Goal: Task Accomplishment & Management: Use online tool/utility

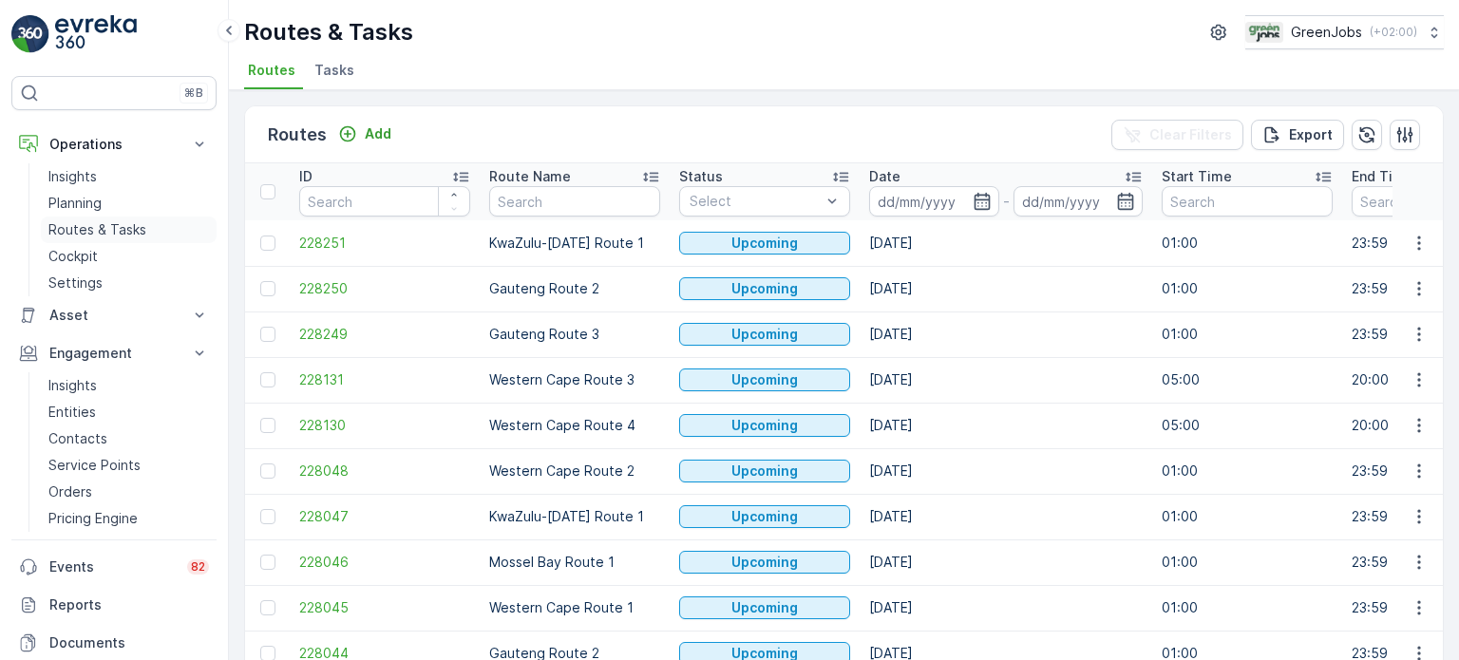
click at [99, 223] on p "Routes & Tasks" at bounding box center [97, 229] width 98 height 19
click at [84, 519] on p "Pricing Engine" at bounding box center [92, 518] width 89 height 19
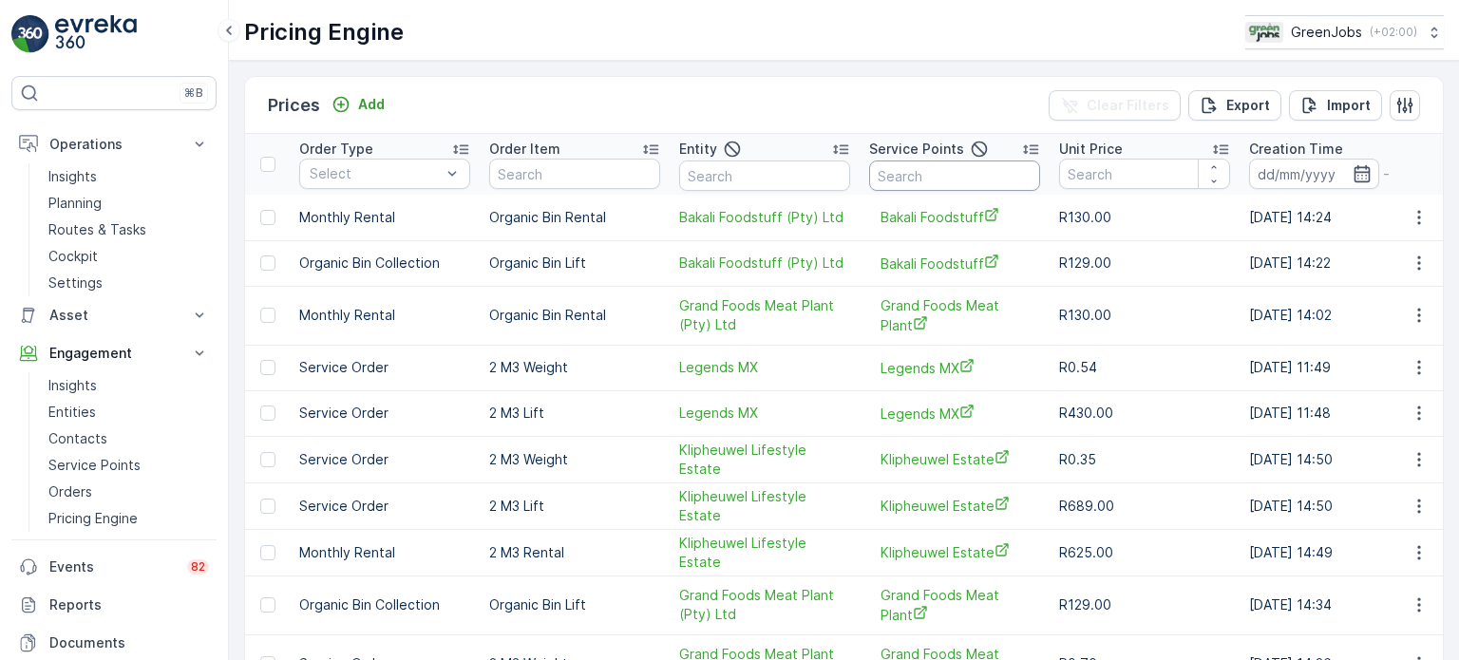
click at [925, 167] on input "text" at bounding box center [954, 176] width 171 height 30
type input "[PERSON_NAME]"
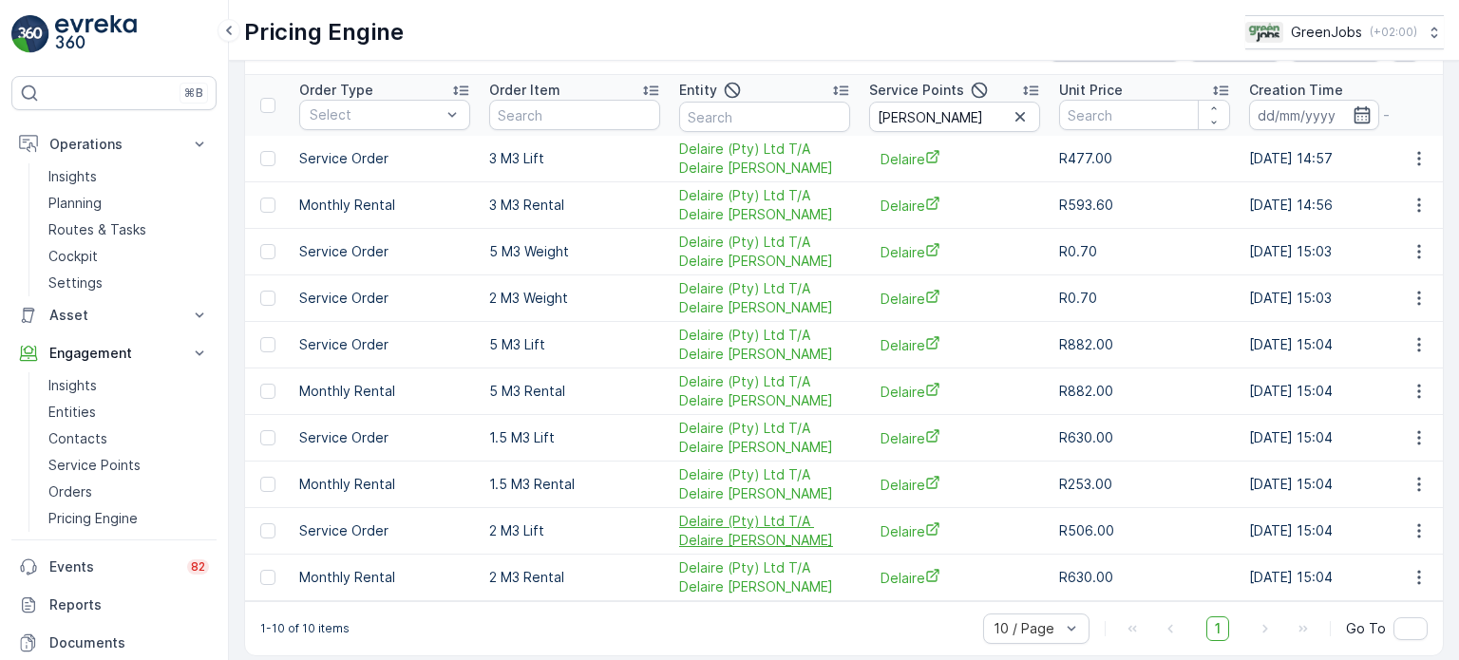
scroll to position [76, 0]
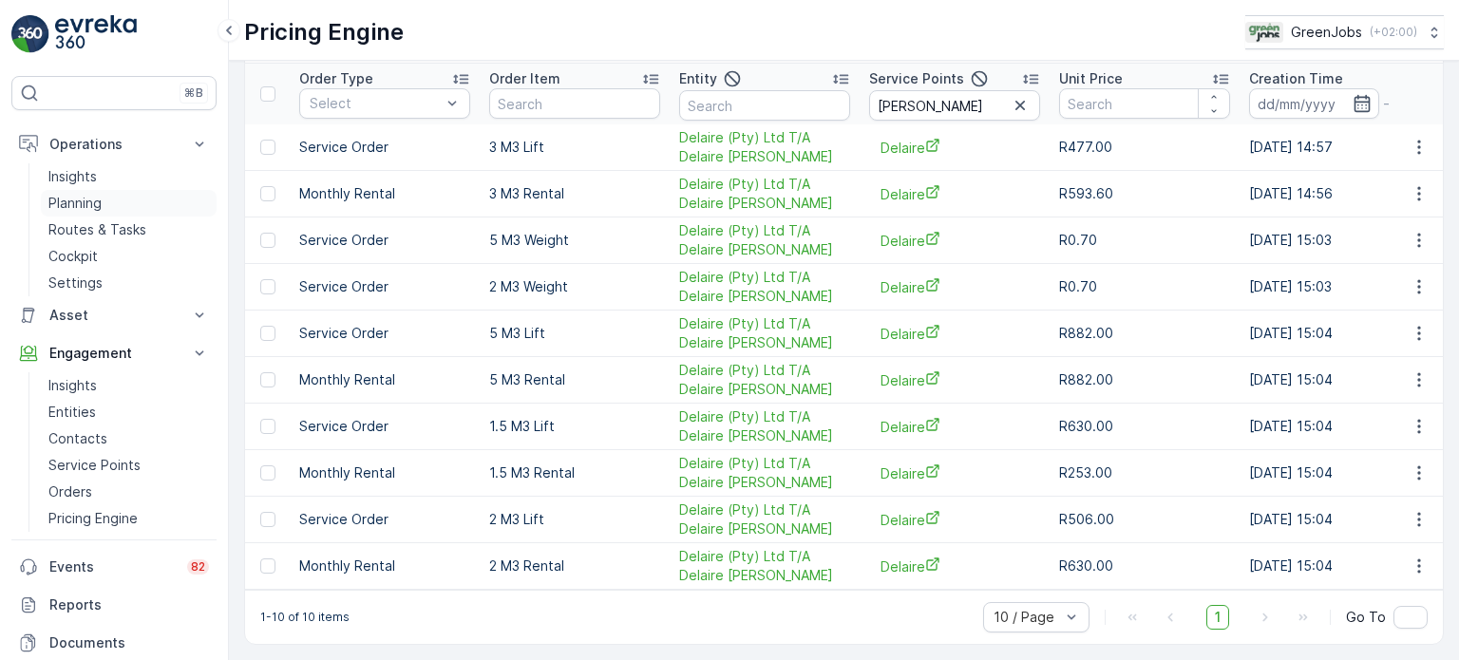
drag, startPoint x: 105, startPoint y: 227, endPoint x: 156, endPoint y: 214, distance: 52.1
click at [106, 228] on p "Routes & Tasks" at bounding box center [97, 229] width 98 height 19
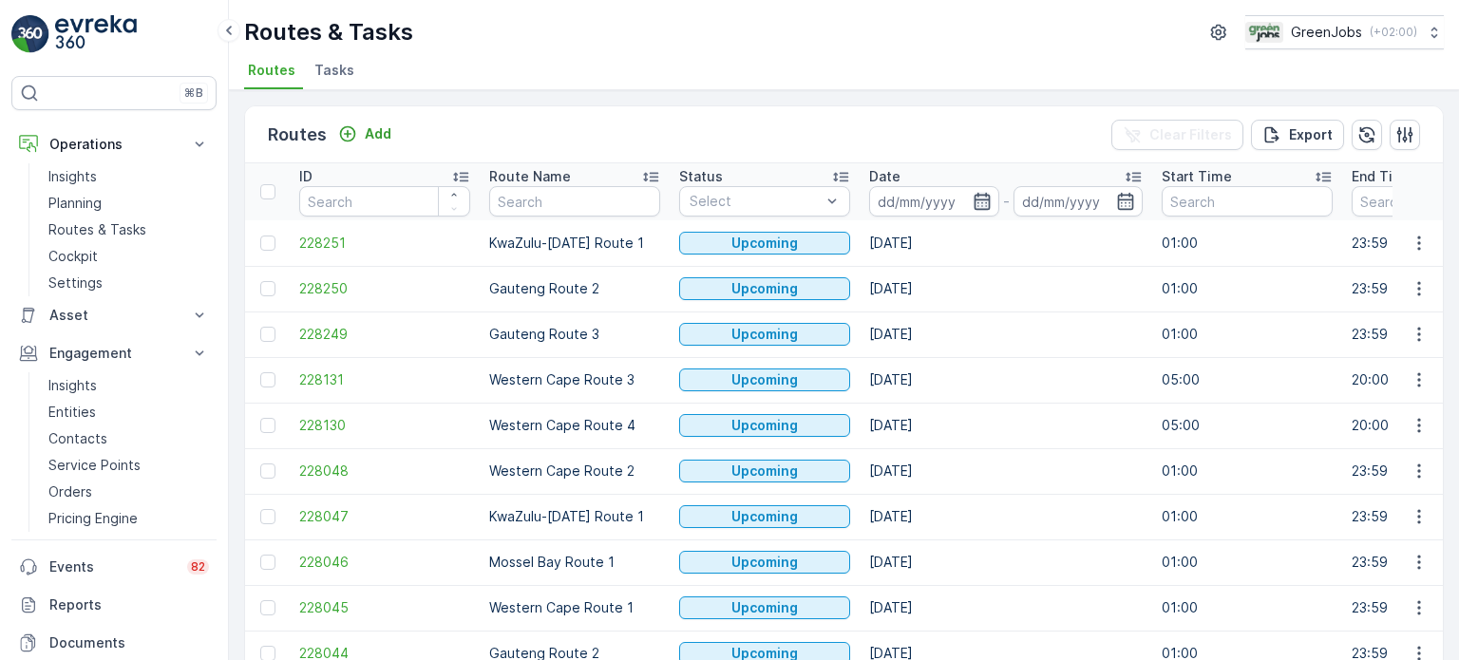
click at [976, 202] on icon "button" at bounding box center [982, 201] width 19 height 19
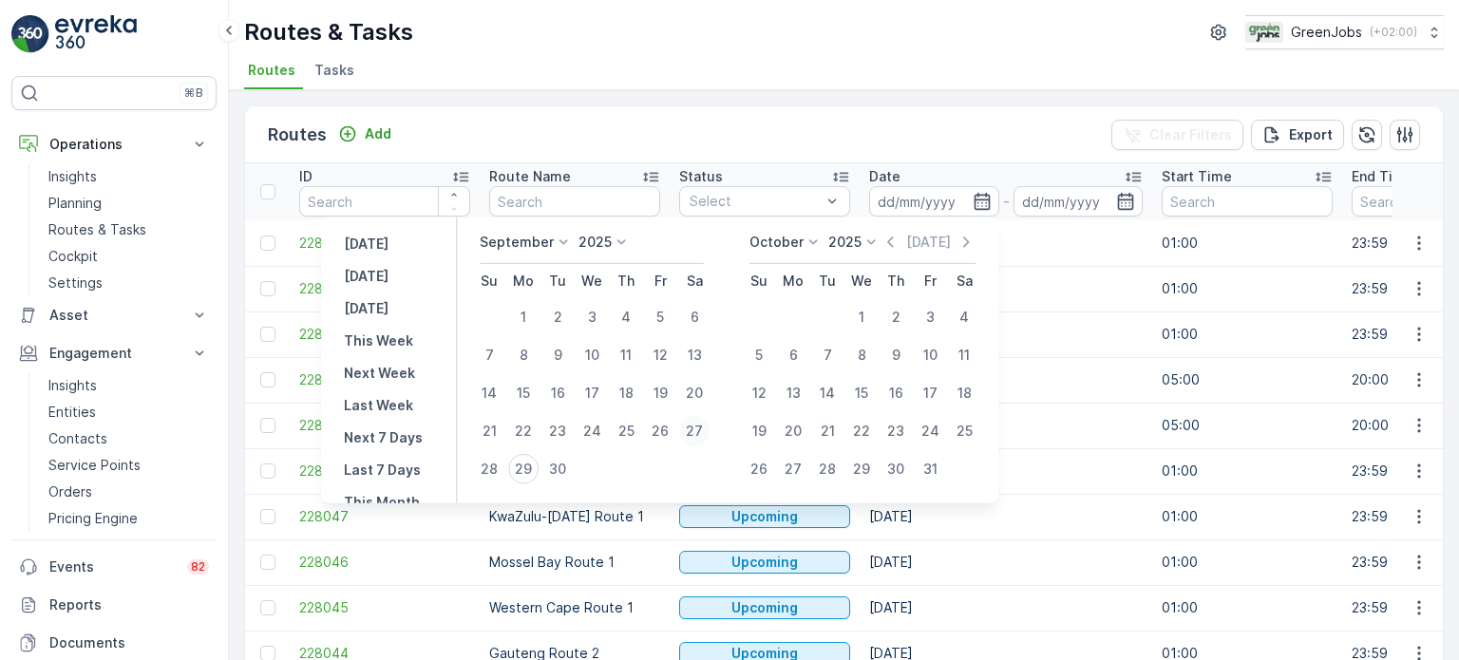
click at [707, 426] on div "27" at bounding box center [694, 431] width 30 height 30
type input "[DATE]"
click at [700, 426] on div "27" at bounding box center [694, 431] width 30 height 30
type input "[DATE]"
click at [700, 426] on div "27" at bounding box center [694, 431] width 30 height 30
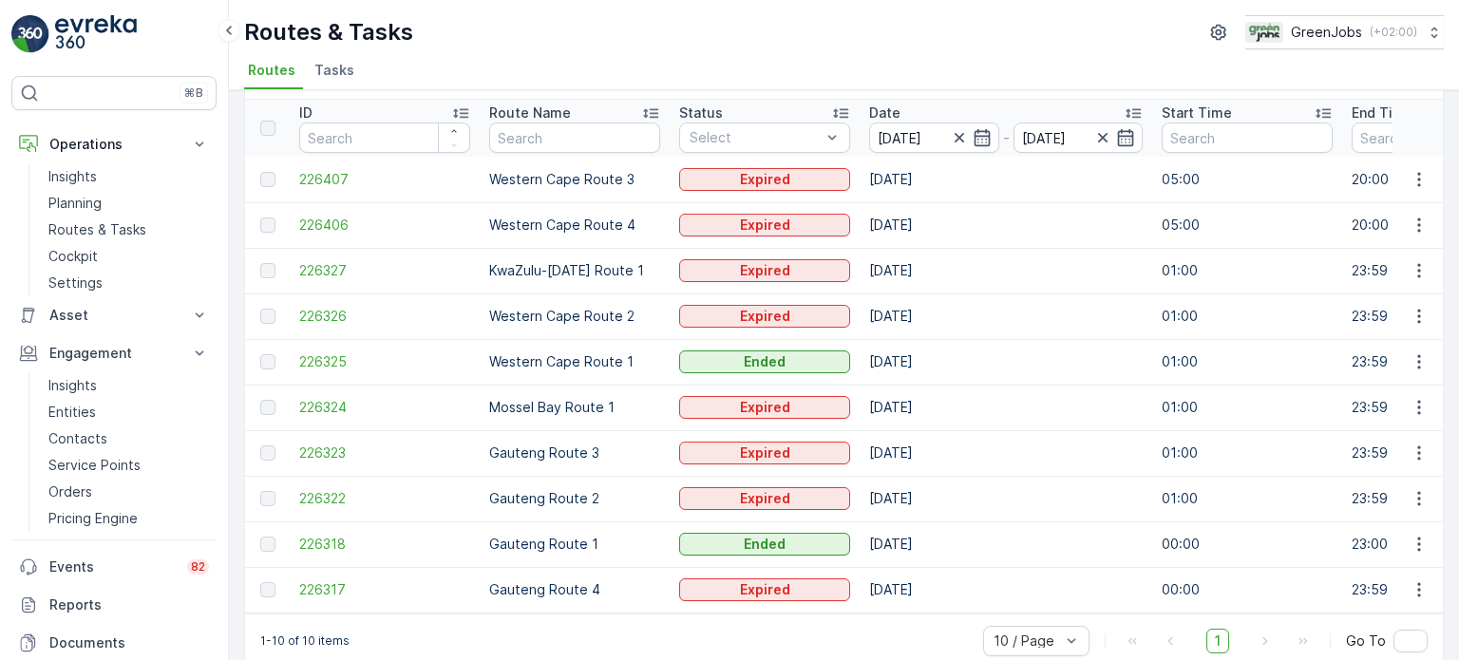
scroll to position [94, 0]
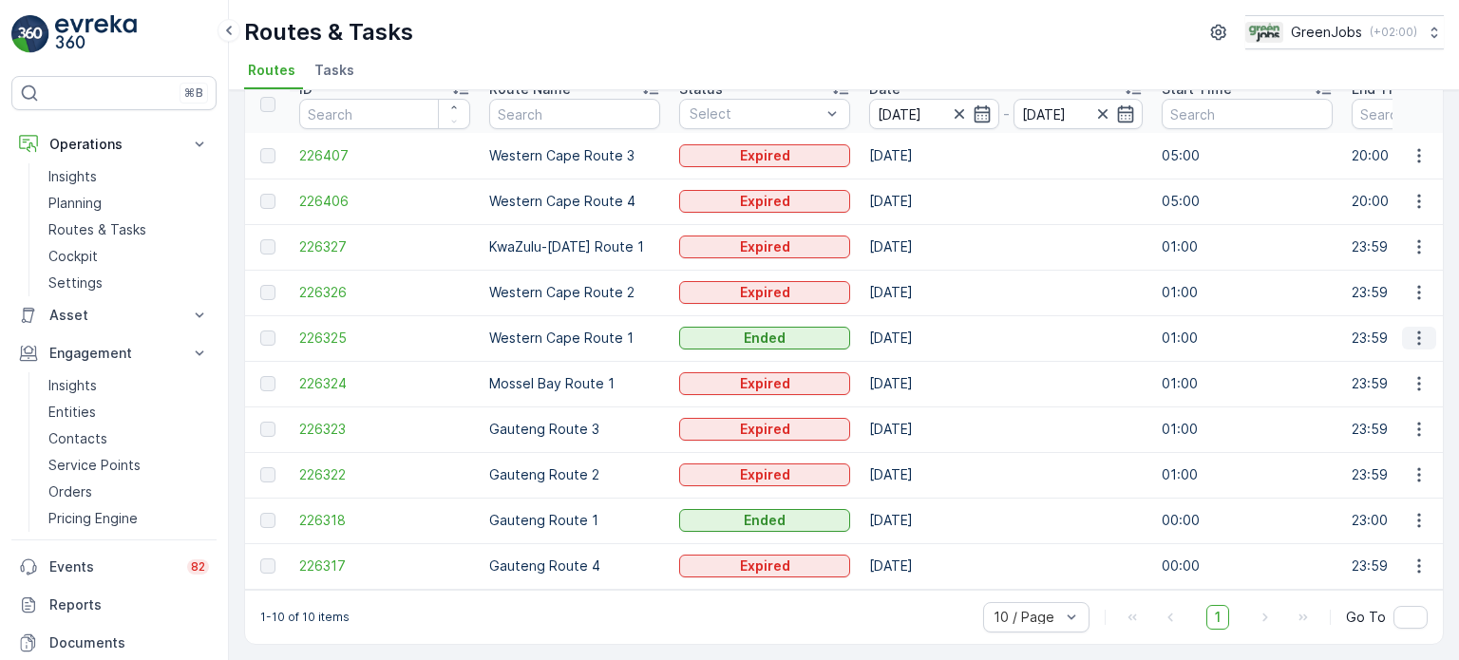
click at [1413, 329] on icon "button" at bounding box center [1419, 338] width 19 height 19
click at [1349, 348] on div "See More Details" at bounding box center [1385, 358] width 146 height 27
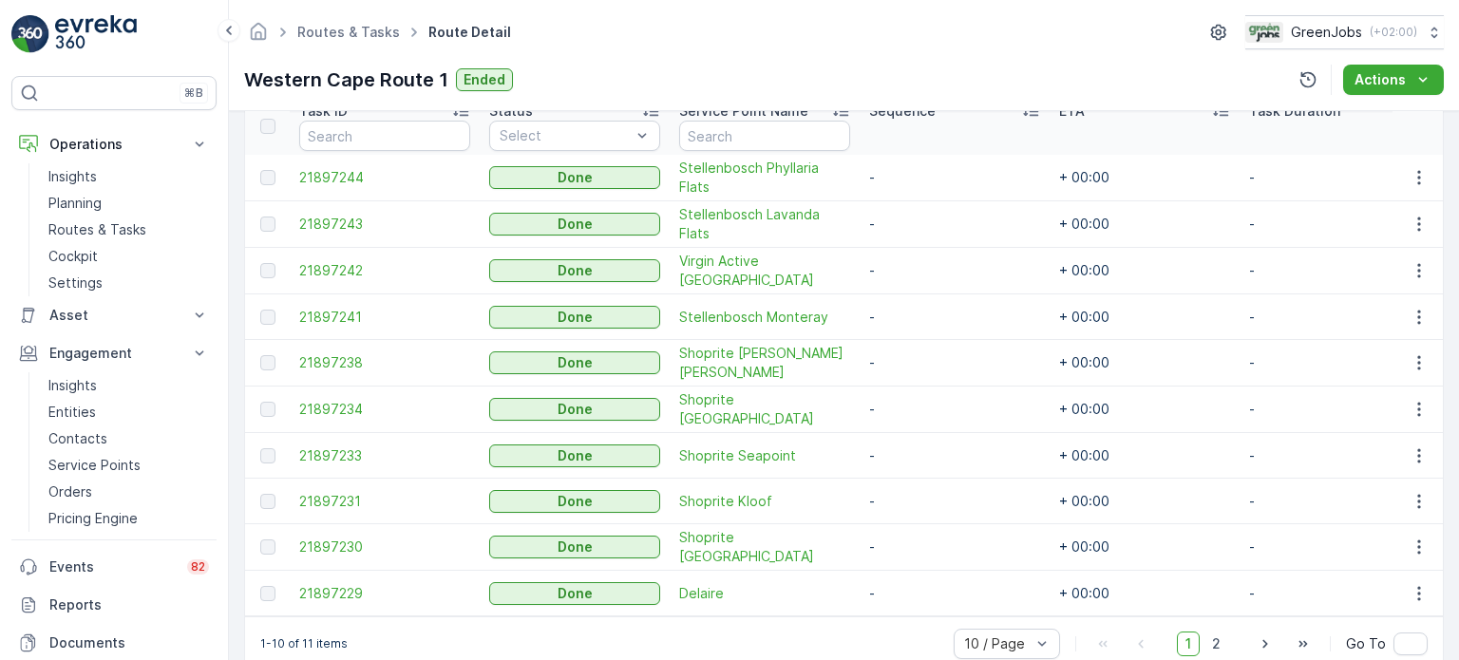
scroll to position [570, 0]
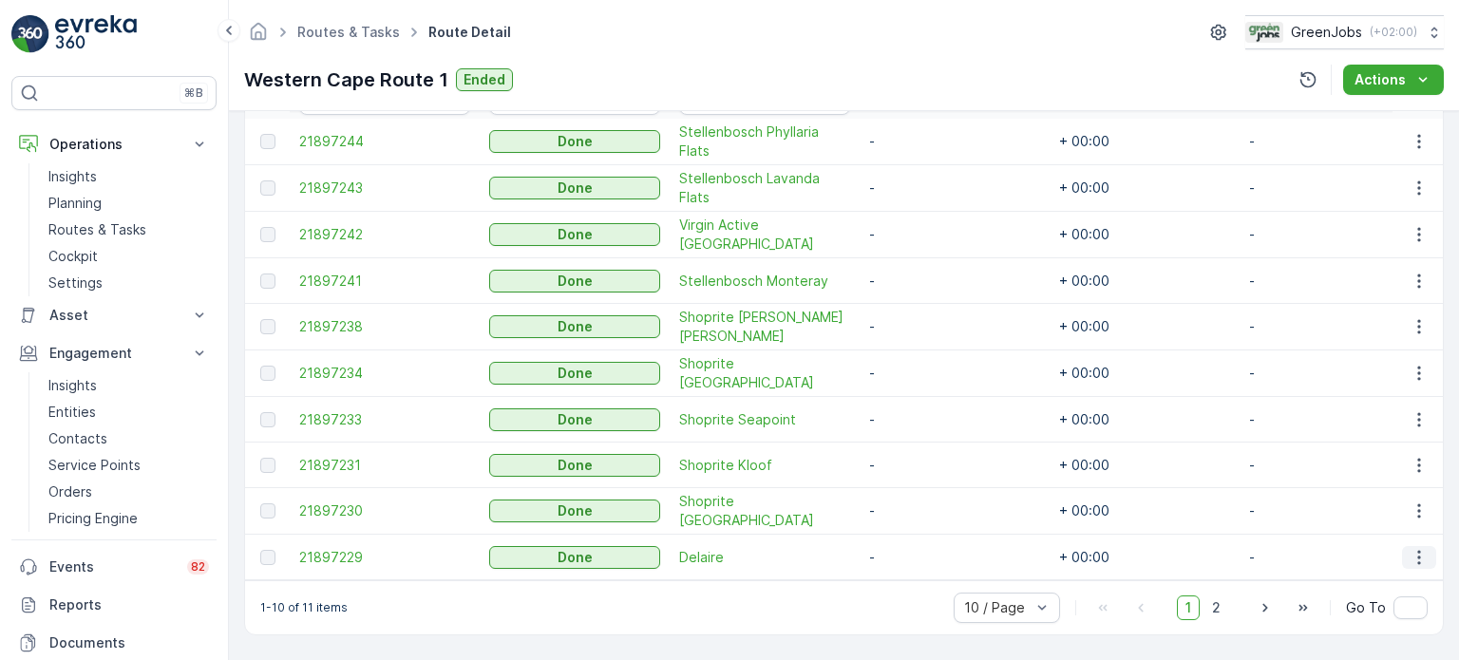
click at [1410, 548] on icon "button" at bounding box center [1419, 557] width 19 height 19
click at [1371, 571] on span "See More Details" at bounding box center [1396, 577] width 110 height 19
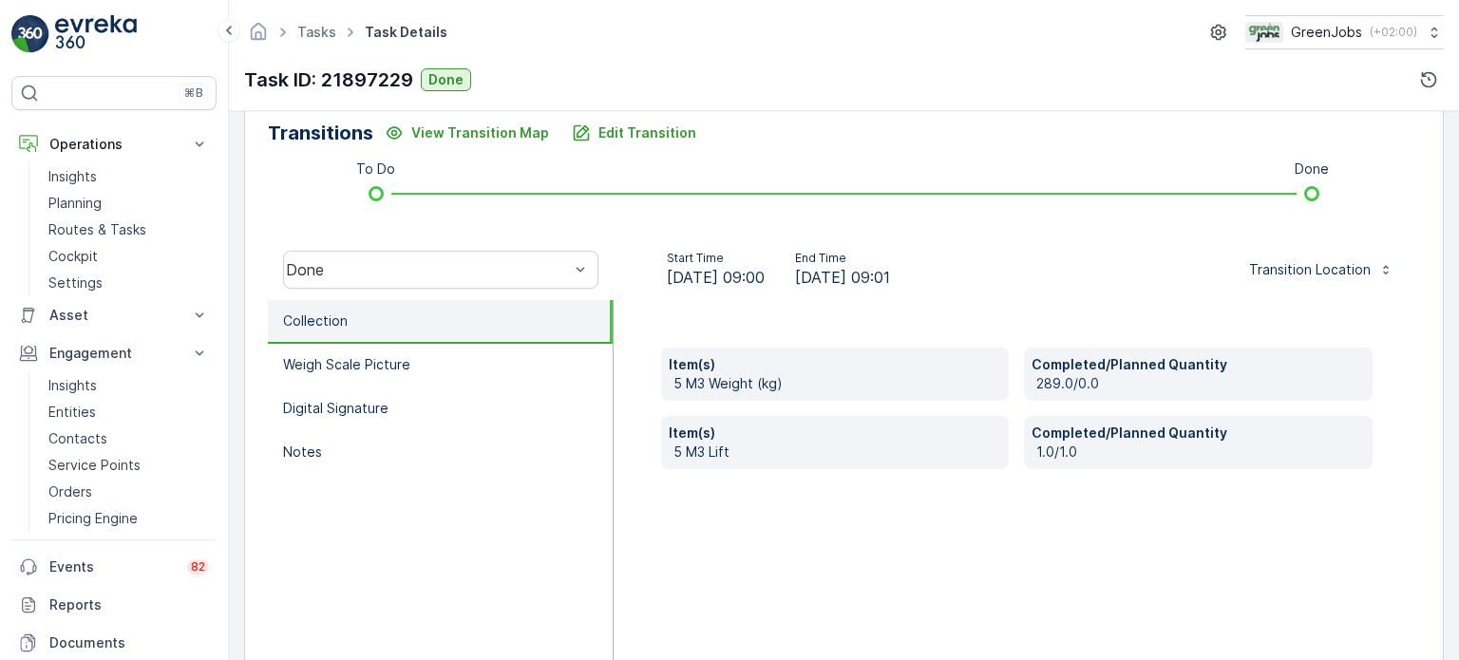
scroll to position [475, 0]
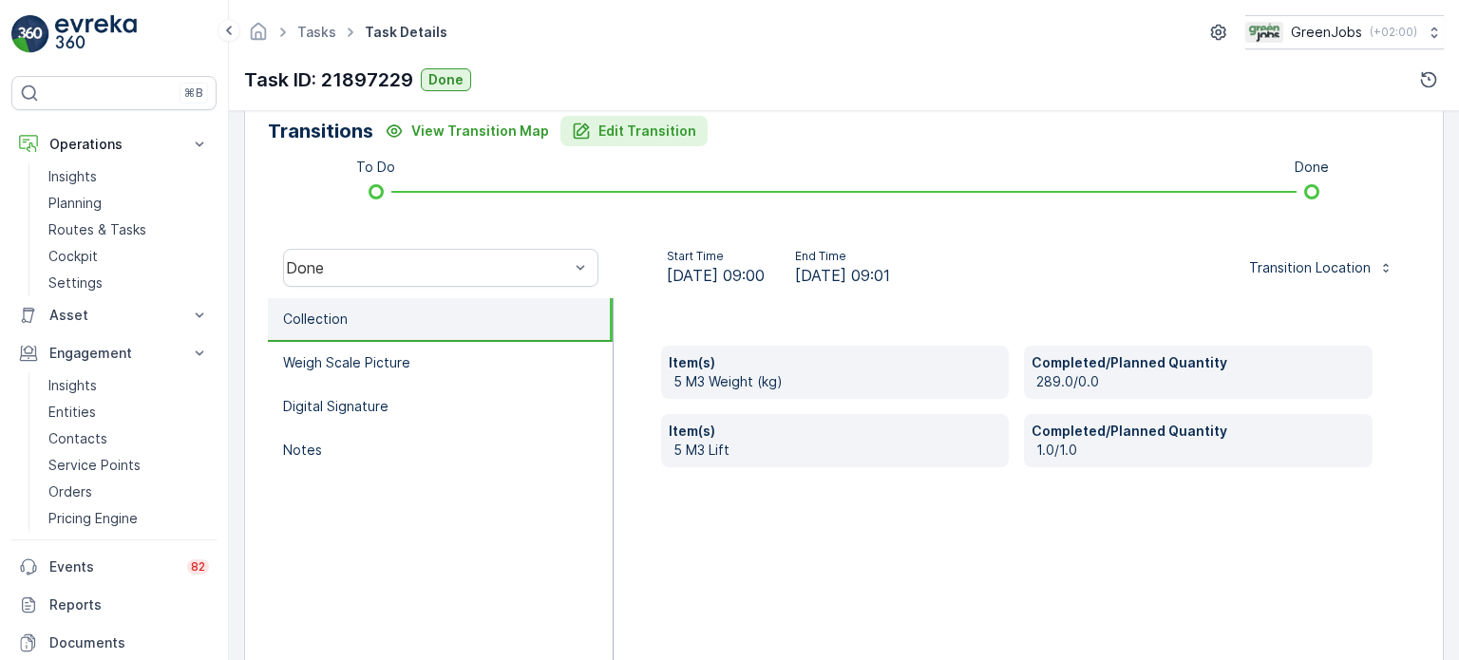
click at [647, 130] on p "Edit Transition" at bounding box center [647, 131] width 98 height 19
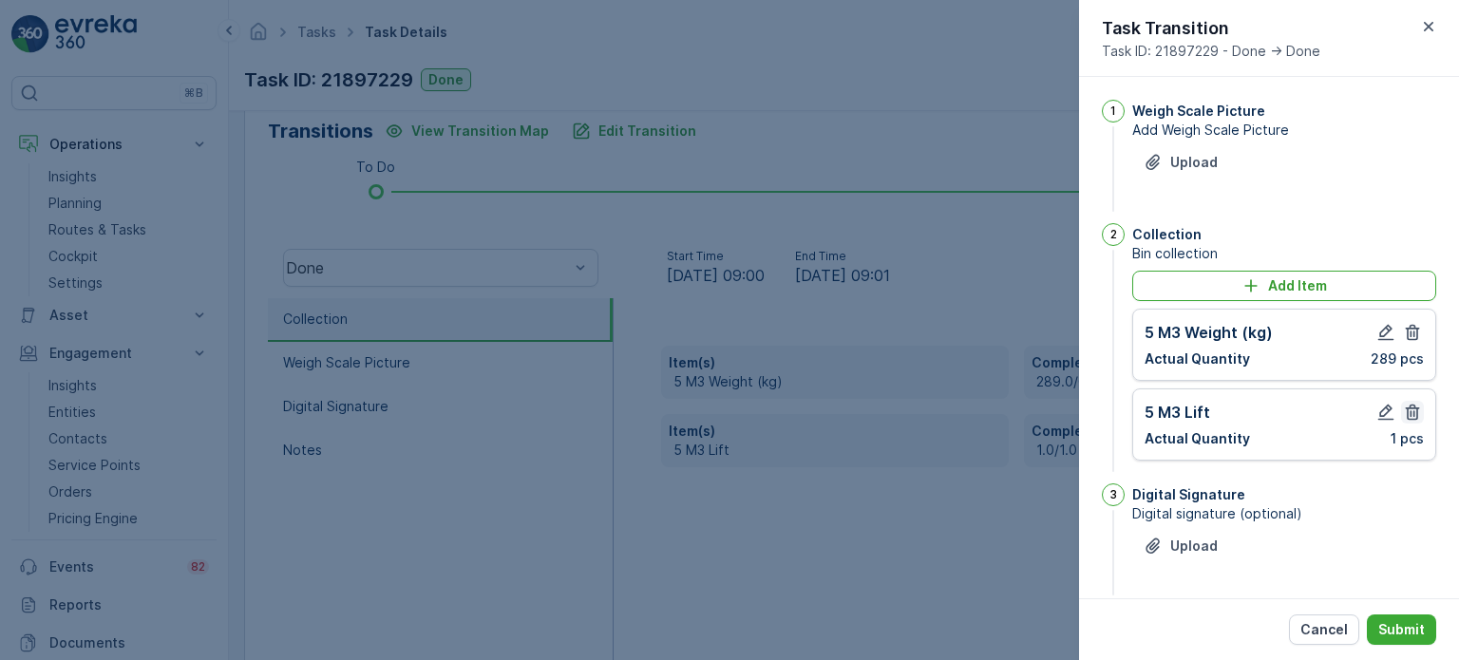
click at [1412, 408] on icon "button" at bounding box center [1412, 412] width 19 height 19
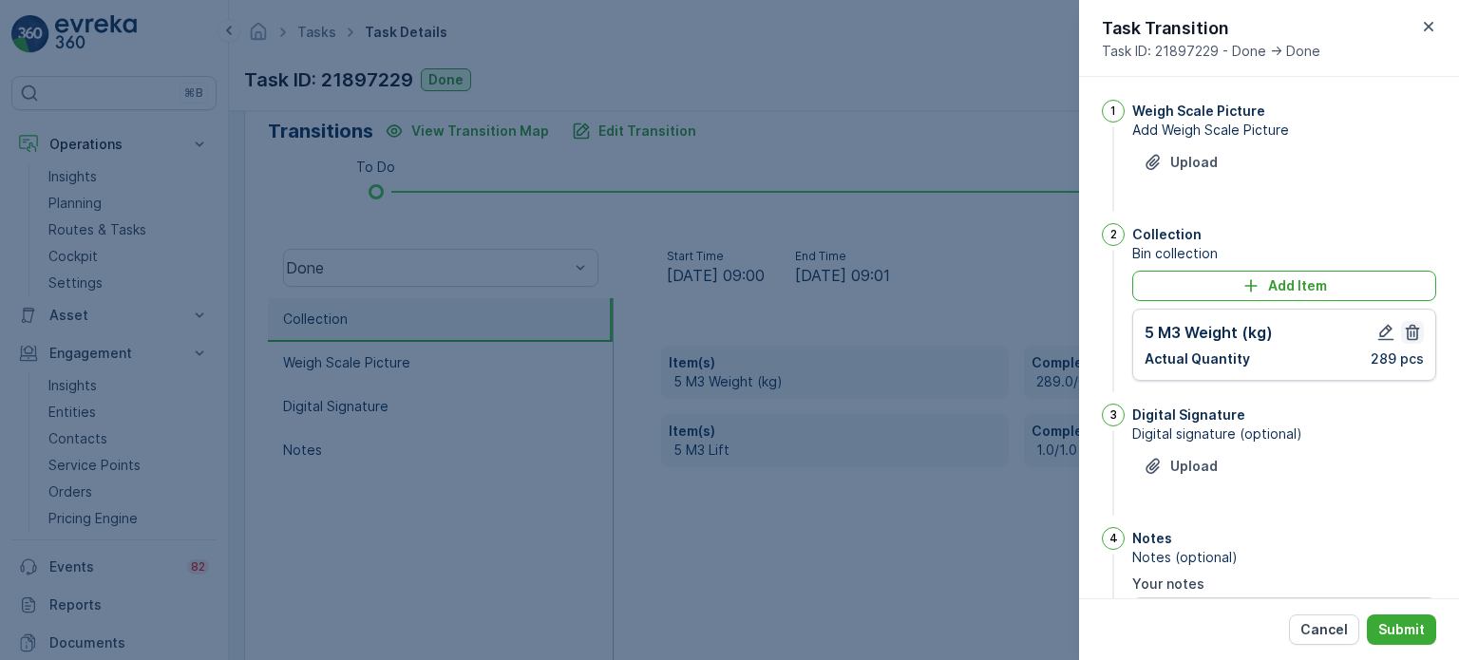
click at [1406, 338] on icon "button" at bounding box center [1413, 333] width 14 height 16
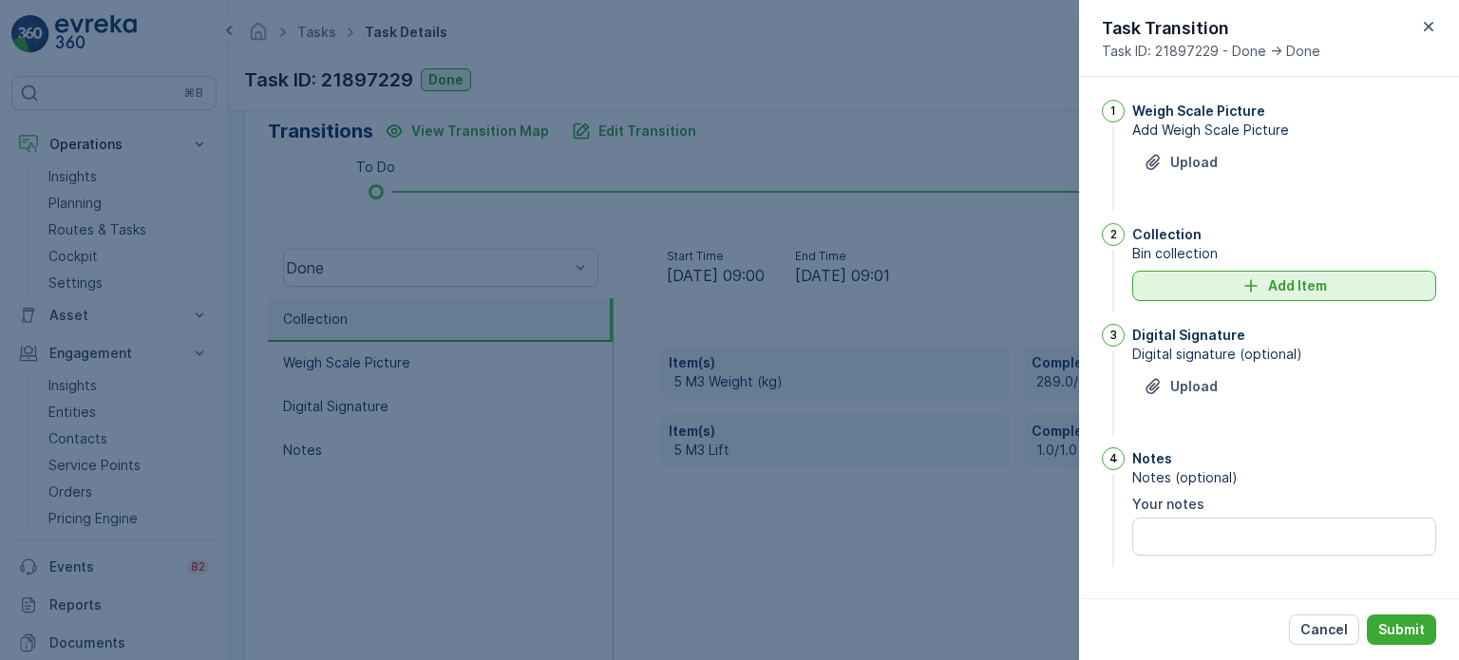
click at [1213, 294] on div "Add Item" at bounding box center [1284, 285] width 281 height 19
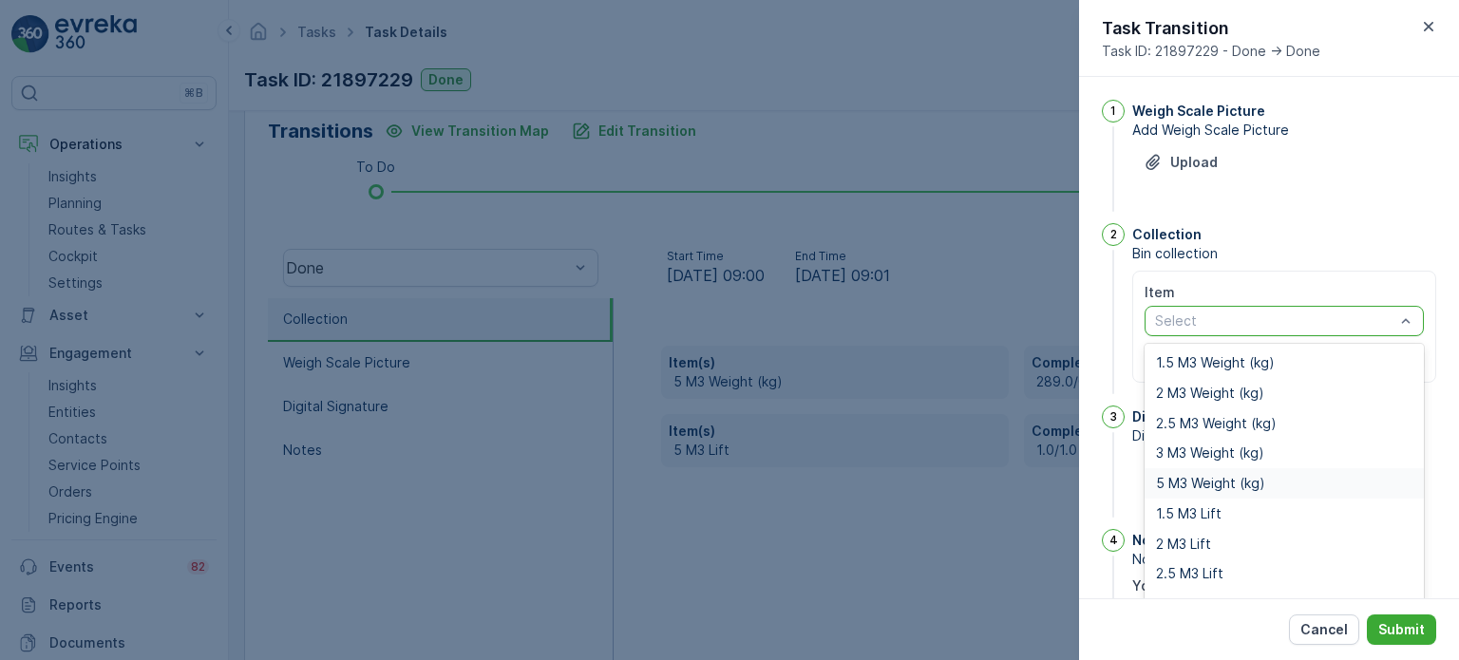
click at [1195, 483] on span "5 M3 Weight (kg)" at bounding box center [1210, 483] width 109 height 15
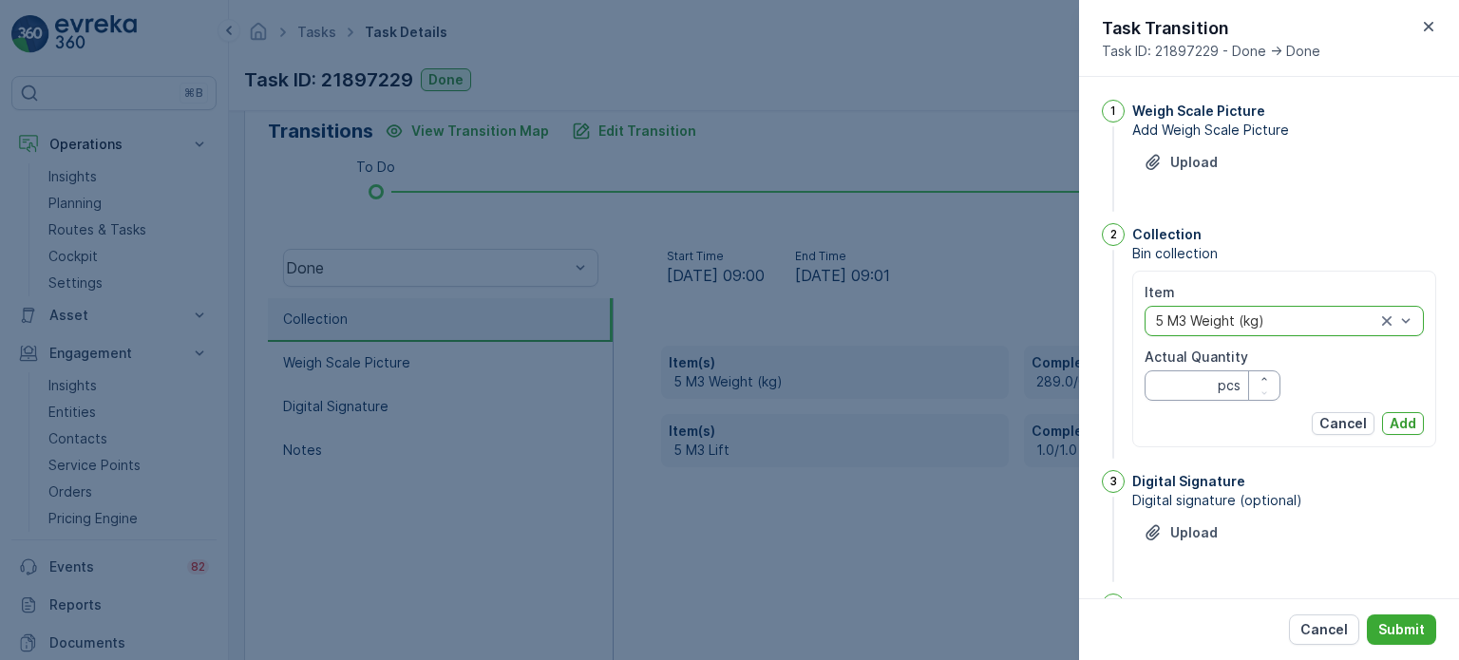
click at [1185, 374] on Quantity "Actual Quantity" at bounding box center [1213, 385] width 136 height 30
type Quantity "171"
click at [1403, 426] on p "Add" at bounding box center [1403, 423] width 27 height 19
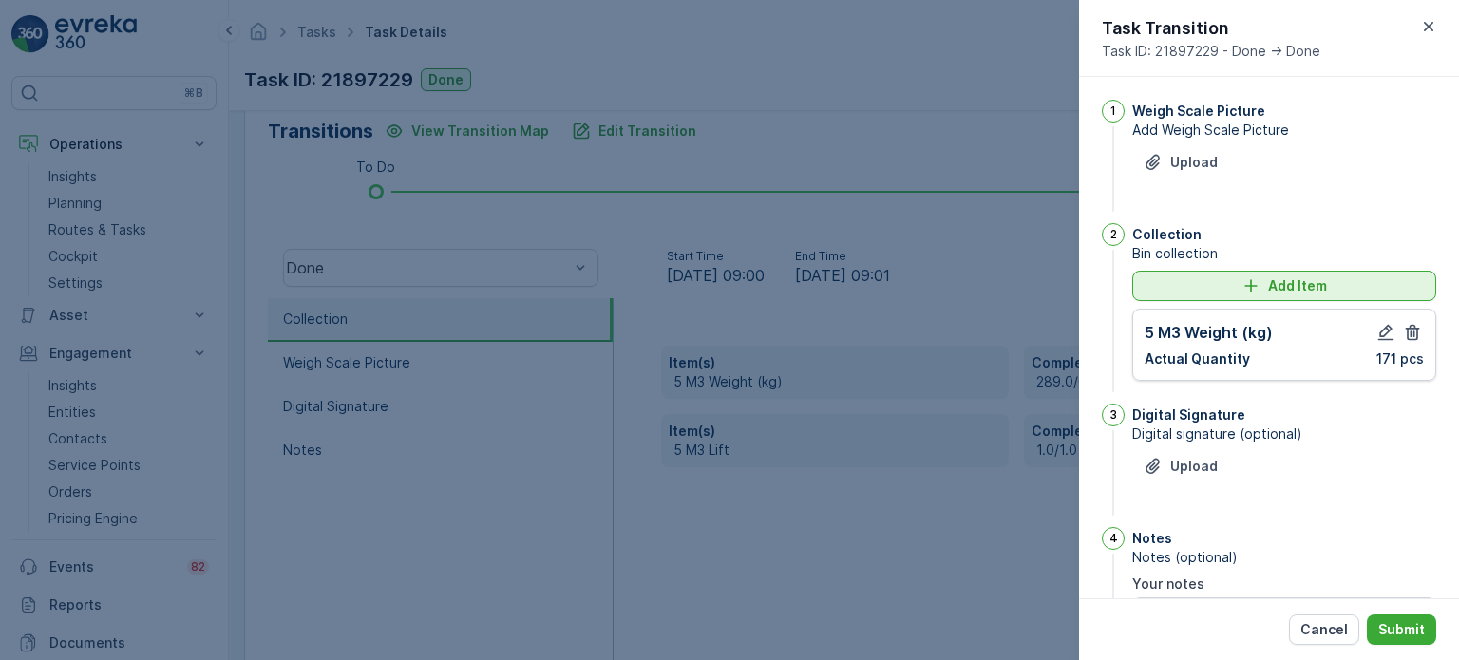
click at [1193, 288] on div "Add Item" at bounding box center [1284, 285] width 281 height 19
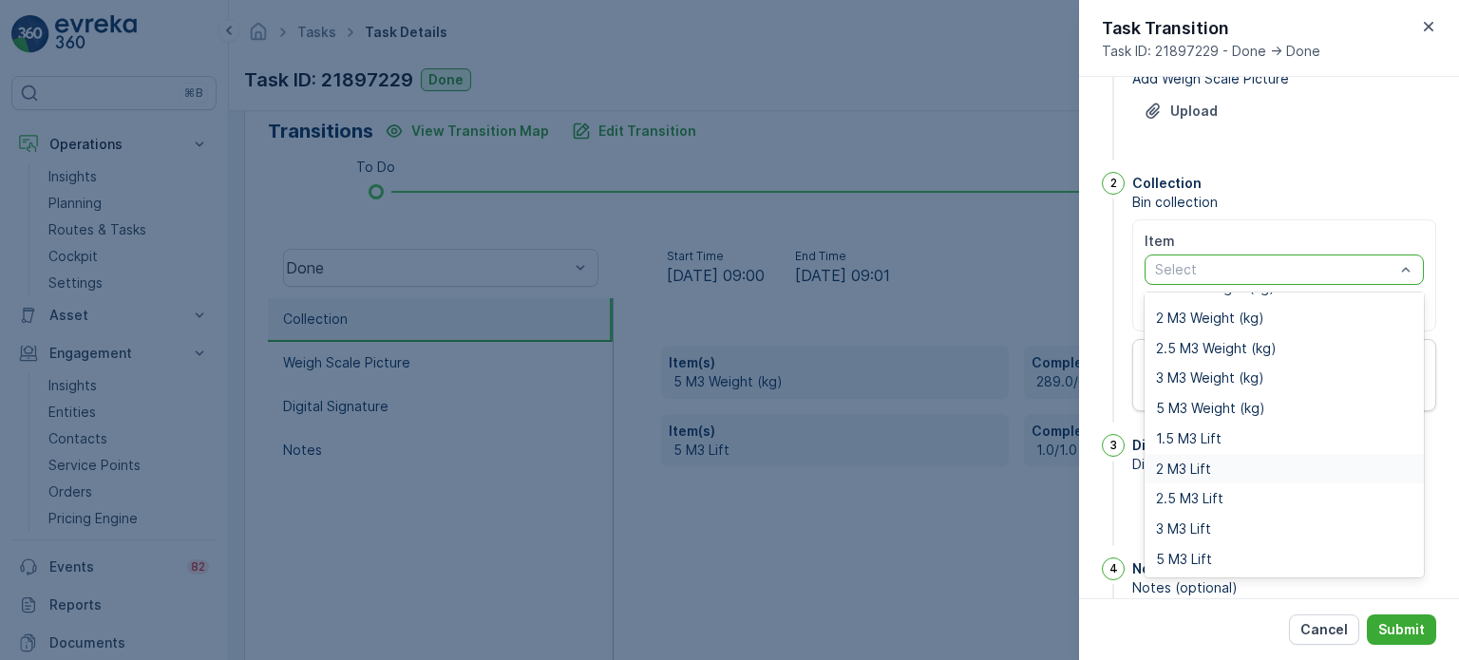
scroll to position [155, 0]
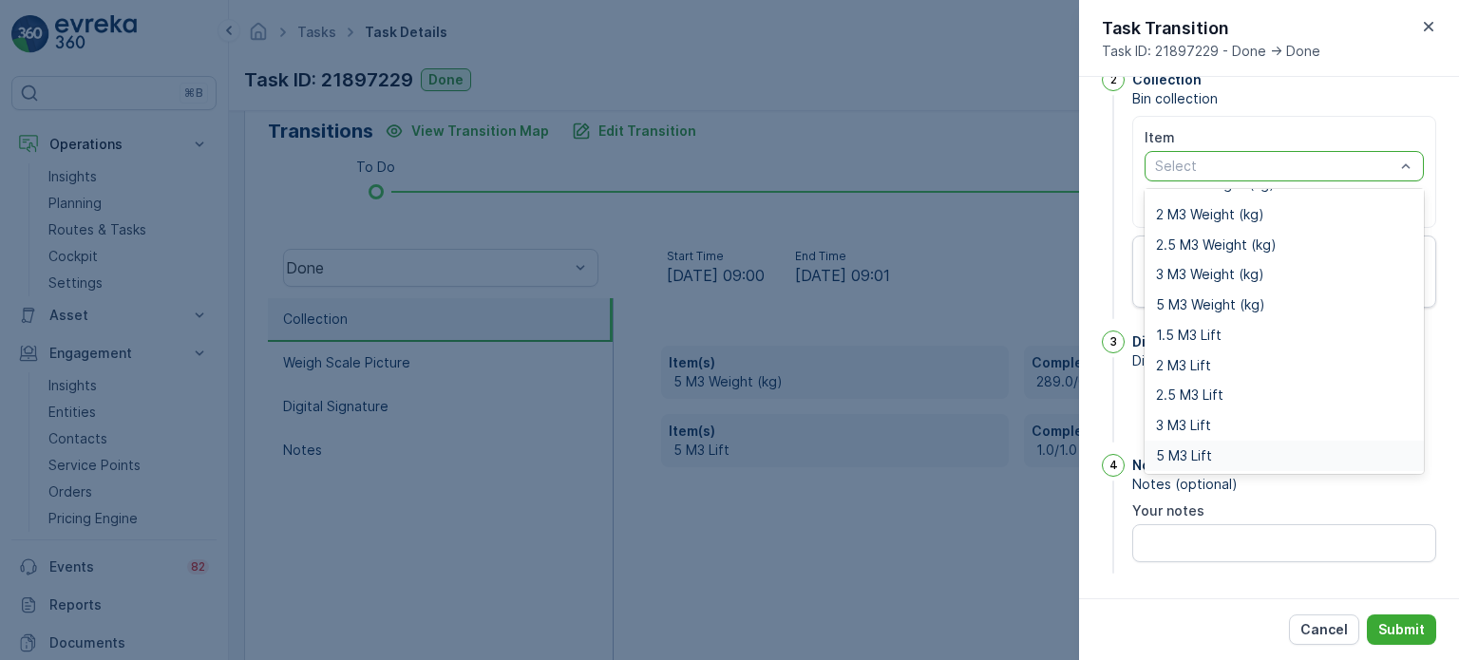
click at [1174, 456] on span "5 M3 Lift" at bounding box center [1184, 455] width 56 height 15
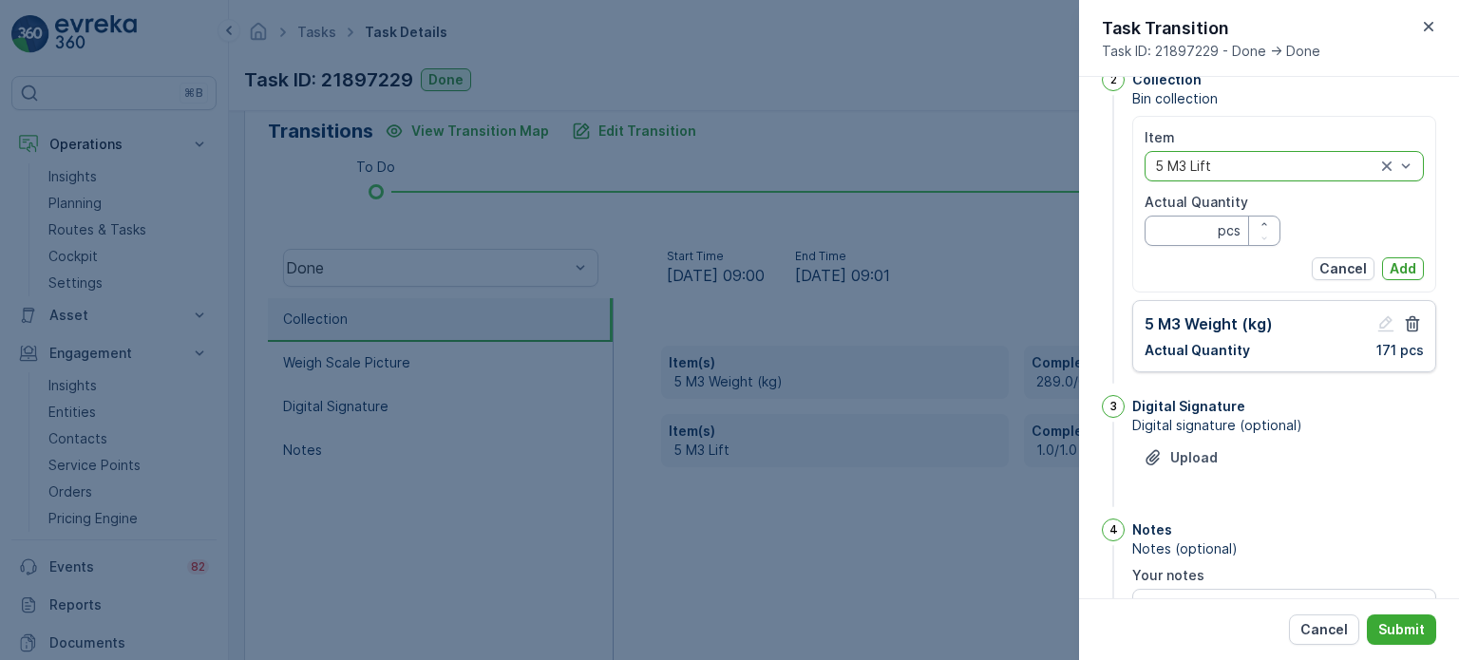
click at [1180, 241] on Quantity "Actual Quantity" at bounding box center [1213, 231] width 136 height 30
type Quantity "1"
click at [1407, 264] on p "Add" at bounding box center [1403, 268] width 27 height 19
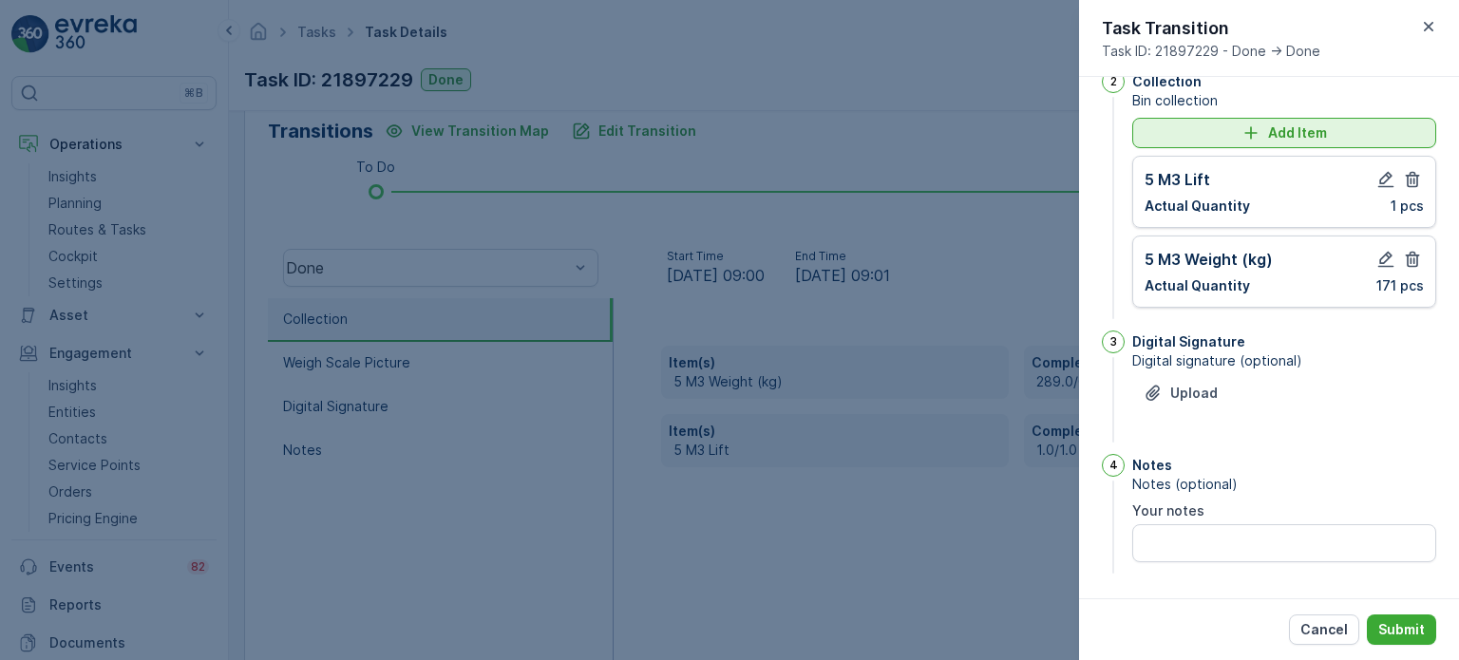
click at [1231, 136] on div "Add Item" at bounding box center [1284, 132] width 281 height 19
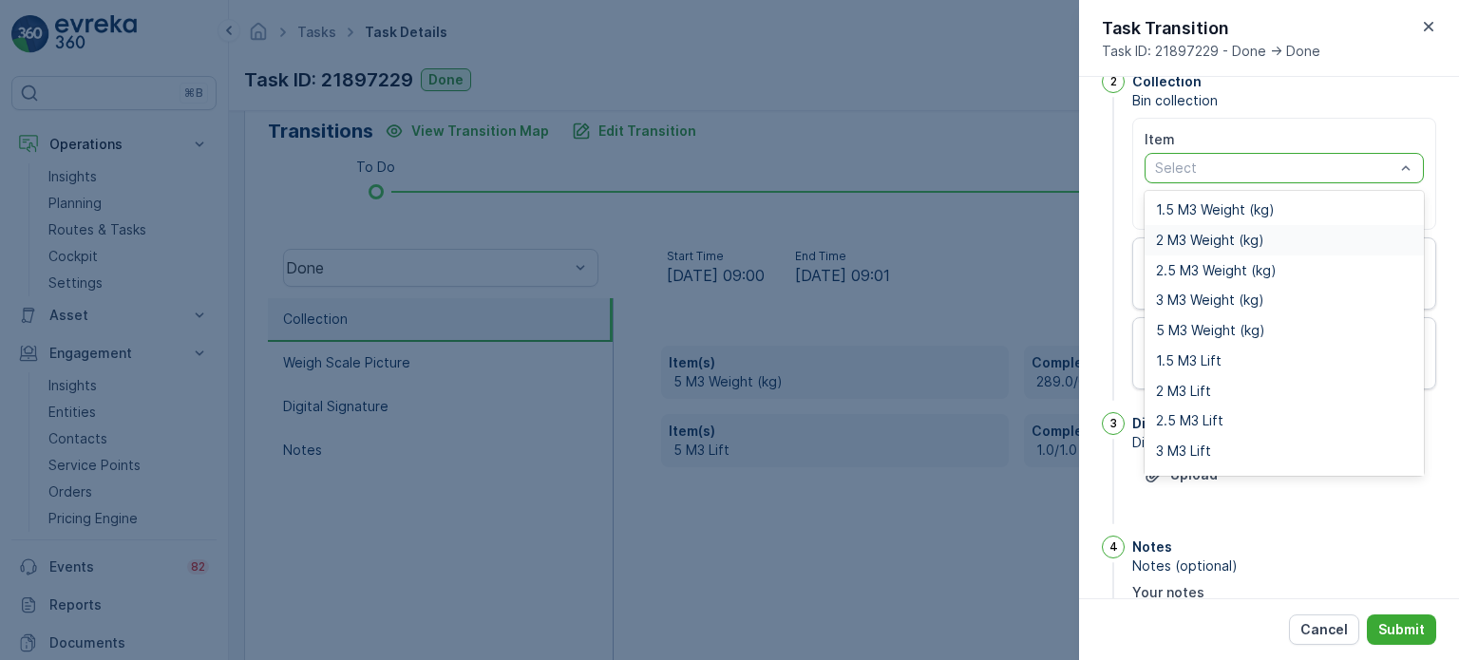
click at [1226, 237] on span "2 M3 Weight (kg)" at bounding box center [1210, 240] width 108 height 15
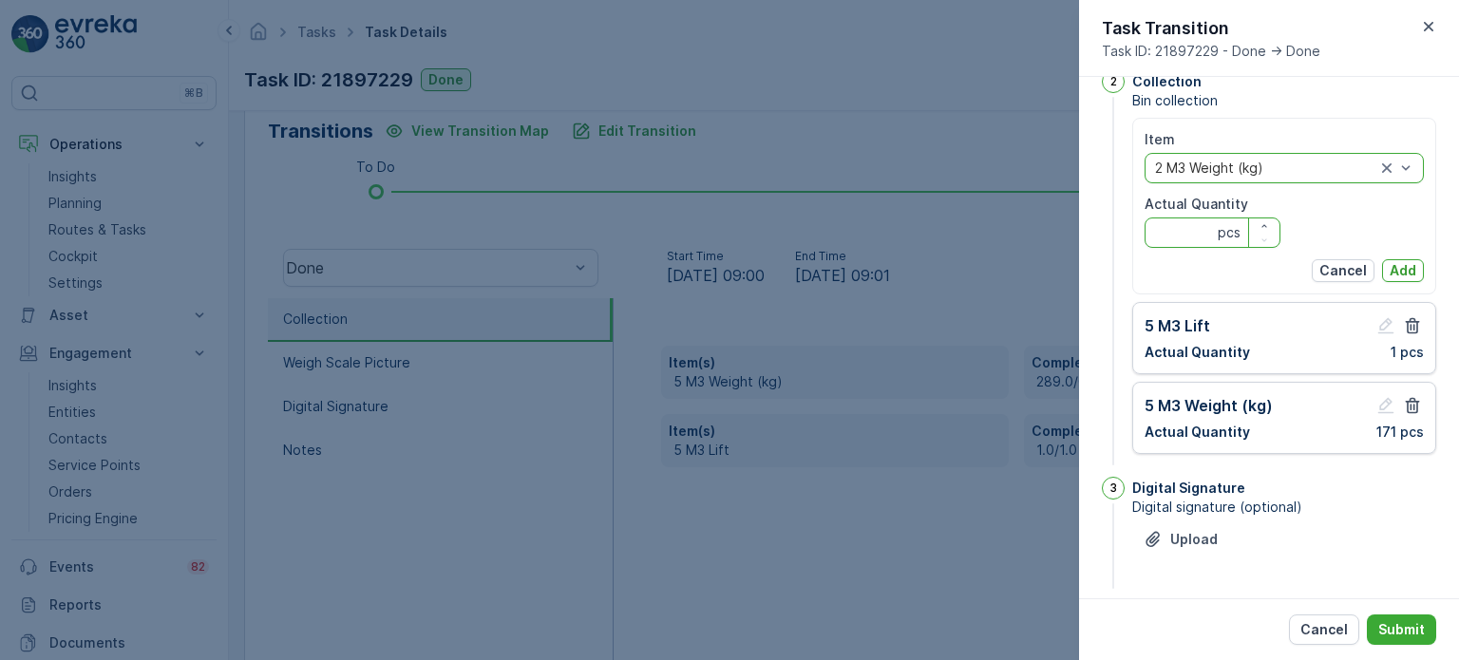
click at [1182, 237] on Quantity "Actual Quantity" at bounding box center [1213, 233] width 136 height 30
type Quantity "281"
click at [1410, 262] on p "Add" at bounding box center [1403, 270] width 27 height 19
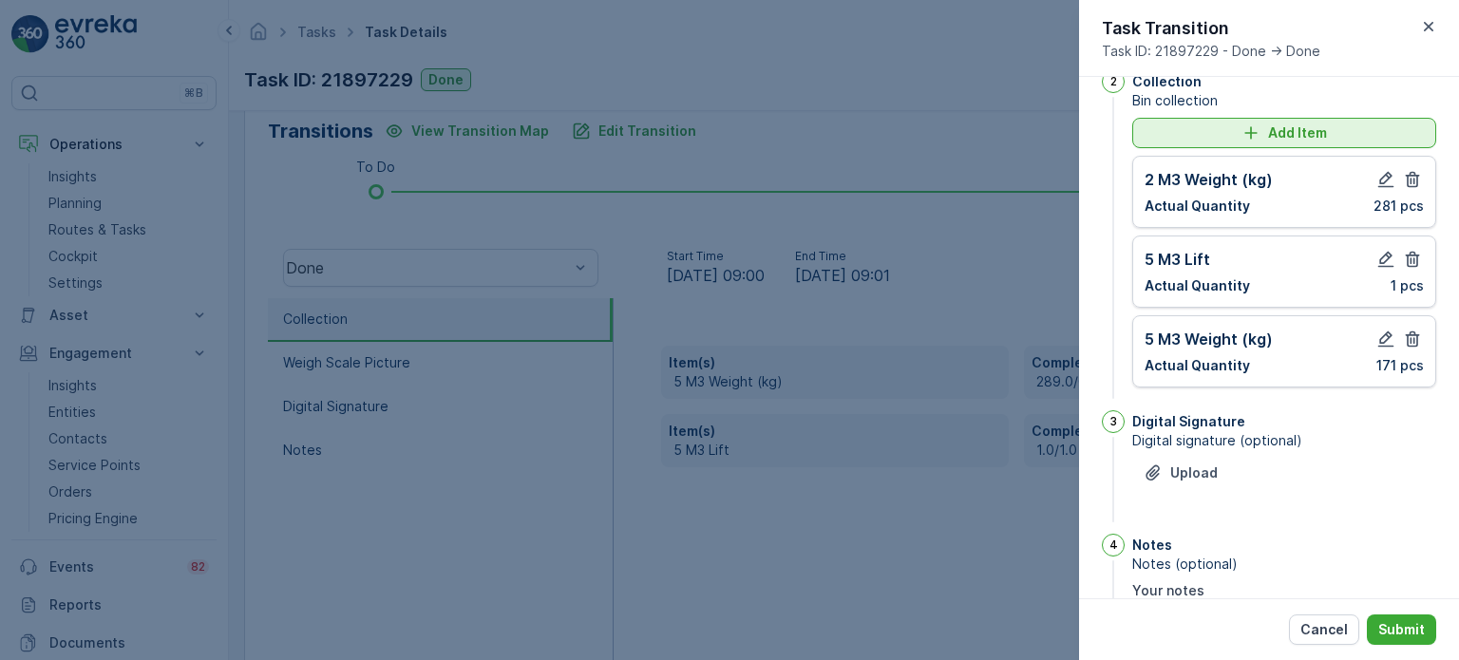
click at [1220, 137] on div "Add Item" at bounding box center [1284, 132] width 281 height 19
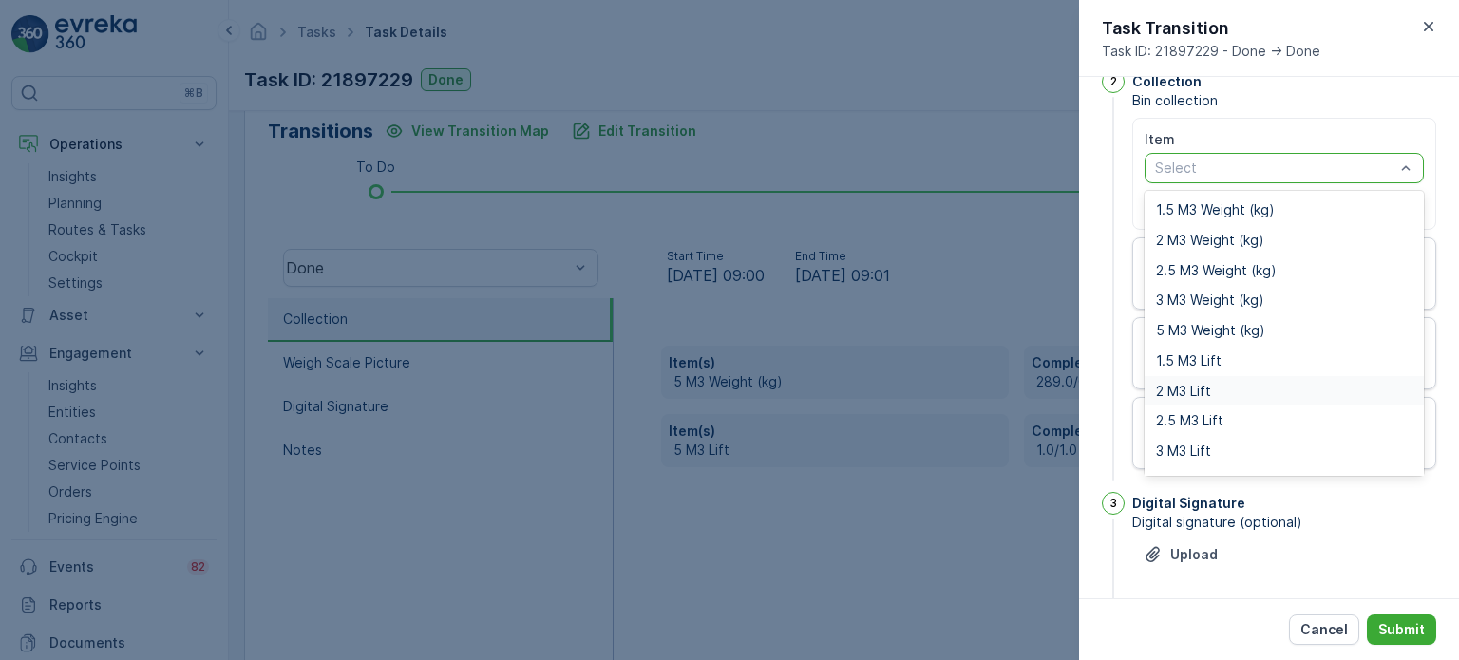
click at [1194, 393] on span "2 M3 Lift" at bounding box center [1183, 391] width 55 height 15
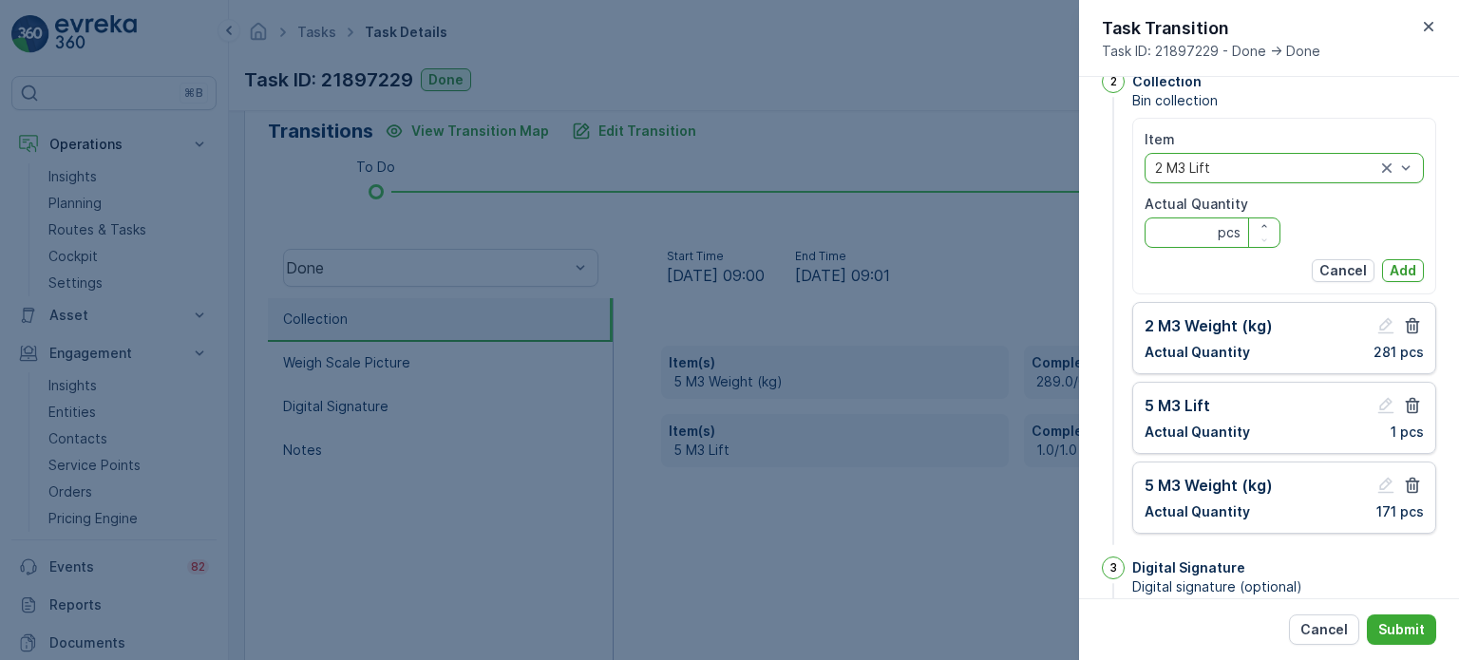
click at [1185, 222] on Quantity "Actual Quantity" at bounding box center [1213, 233] width 136 height 30
type Quantity "1"
click at [1406, 270] on p "Add" at bounding box center [1403, 270] width 27 height 19
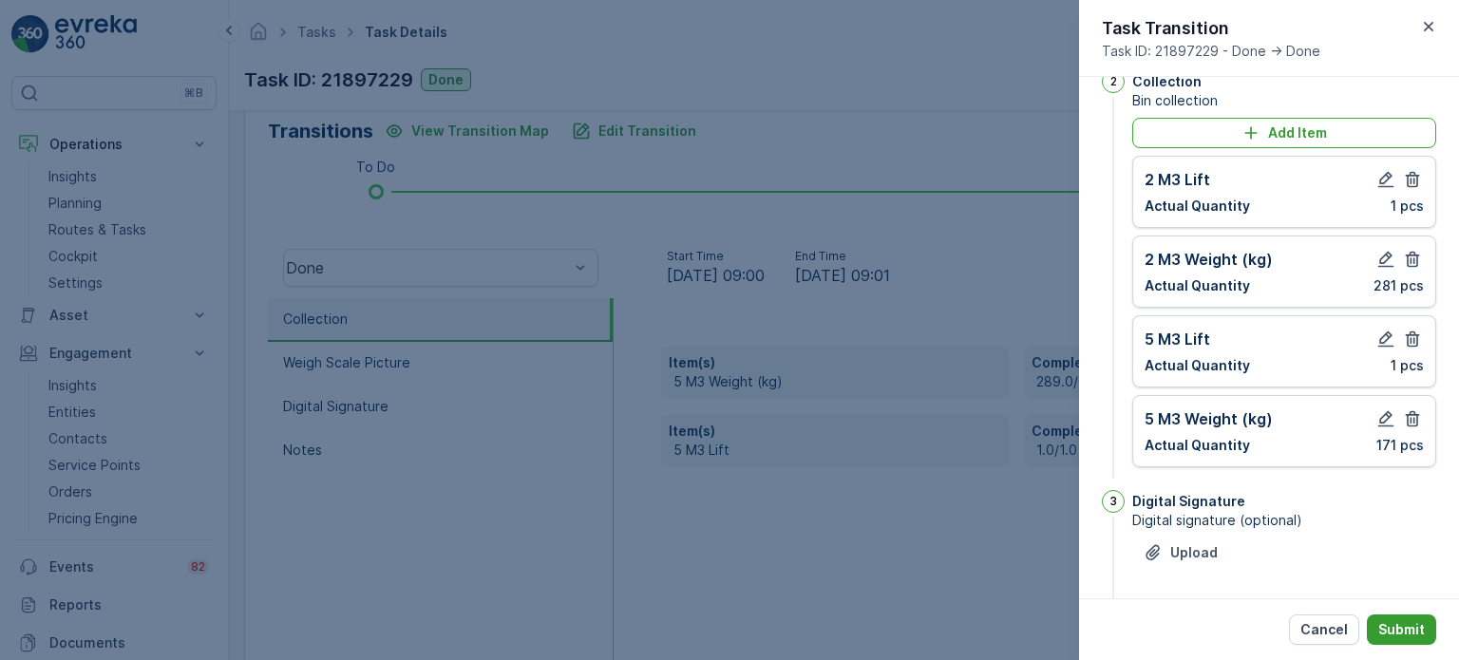
click at [1408, 635] on p "Submit" at bounding box center [1401, 629] width 47 height 19
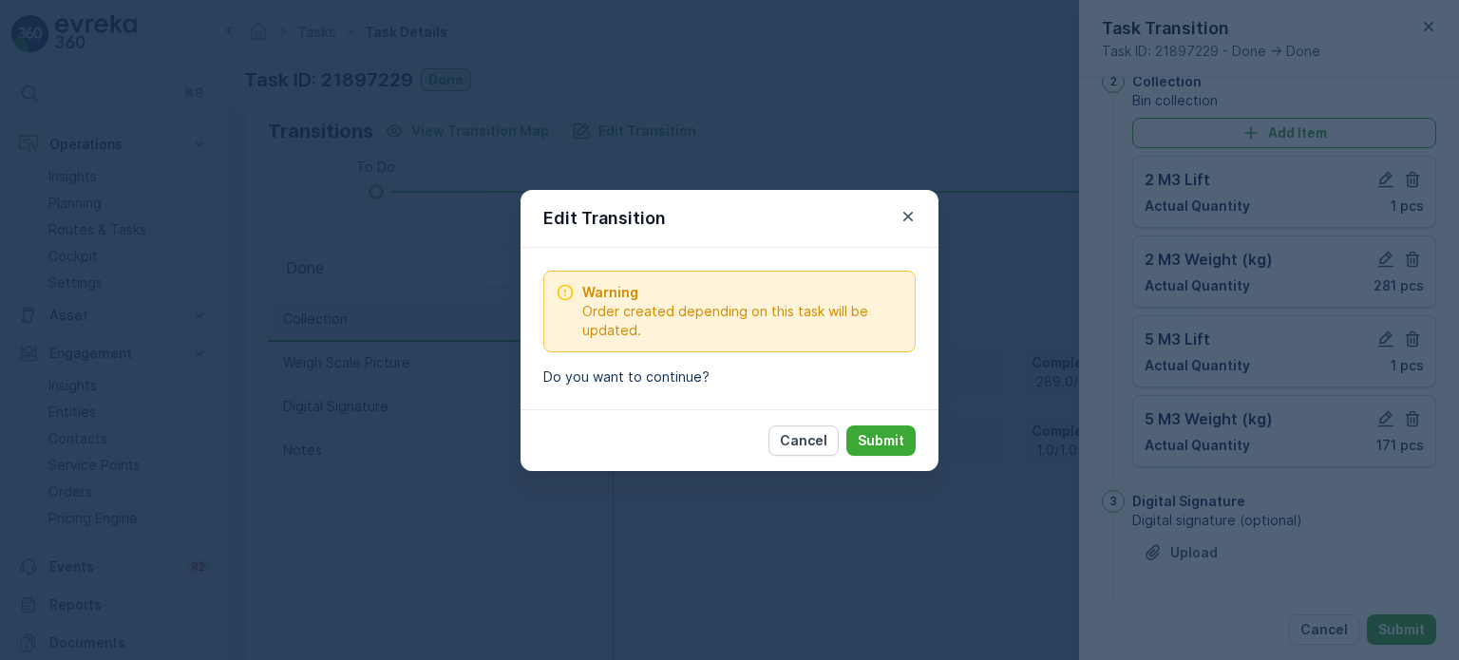
click at [880, 439] on p "Submit" at bounding box center [881, 440] width 47 height 19
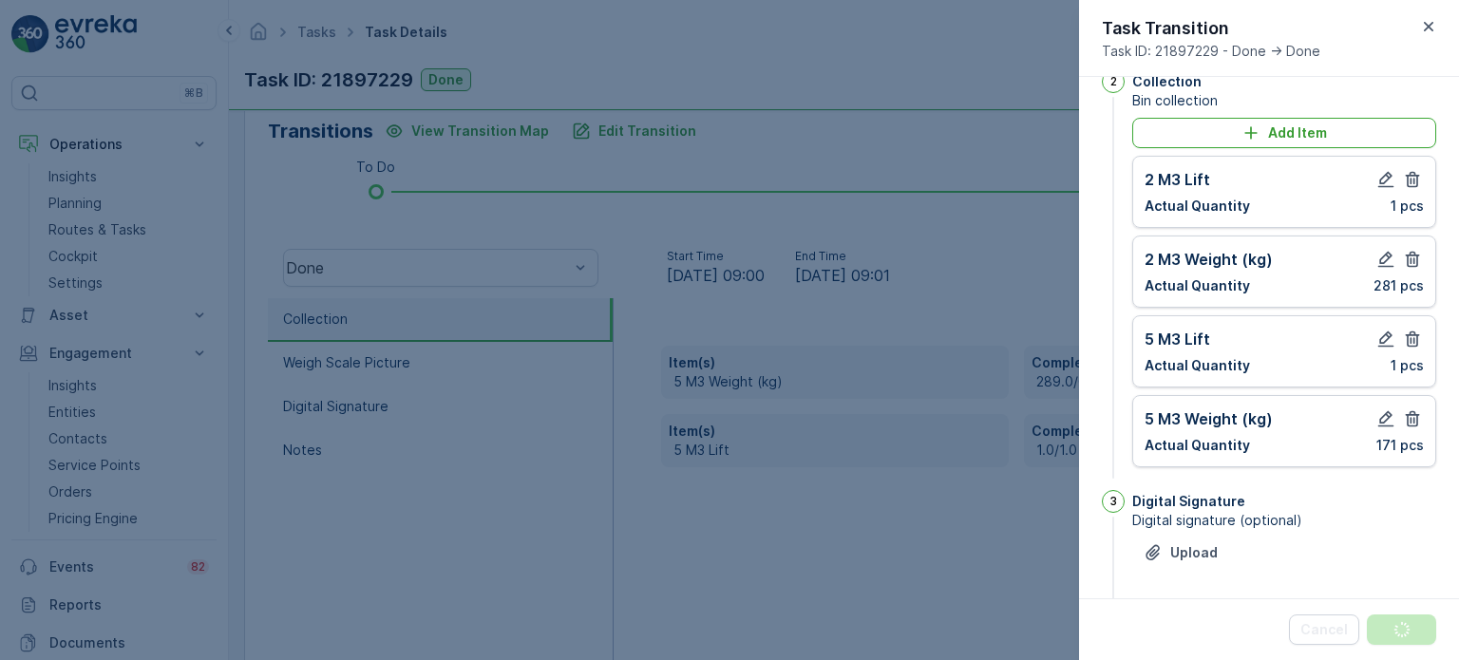
scroll to position [0, 0]
